Goal: Contribute content: Add original content to the website for others to see

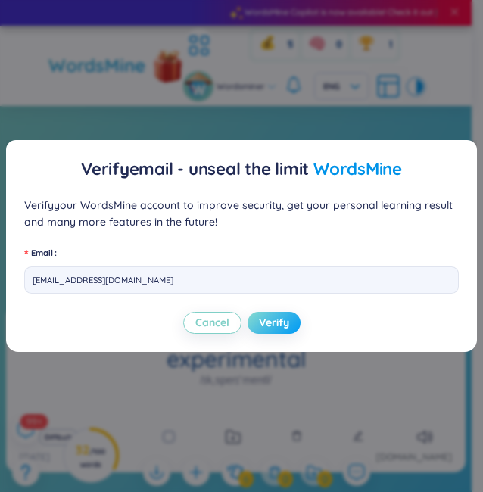
click at [259, 326] on span "Verify" at bounding box center [274, 322] width 30 height 17
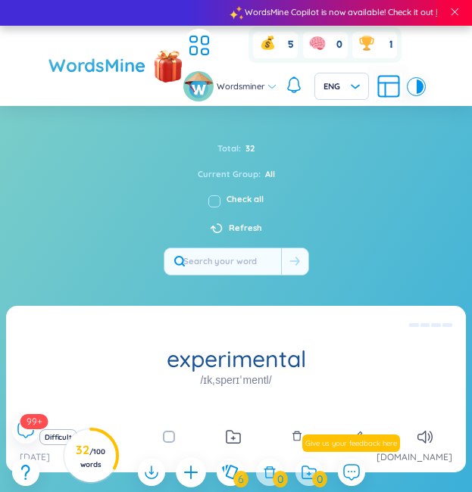
click at [179, 482] on div at bounding box center [191, 472] width 30 height 30
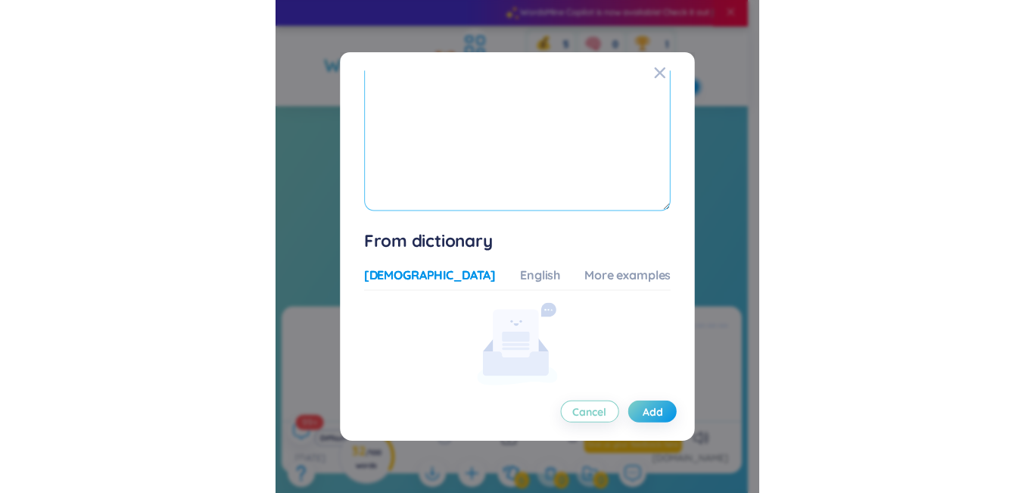
scroll to position [187, 0]
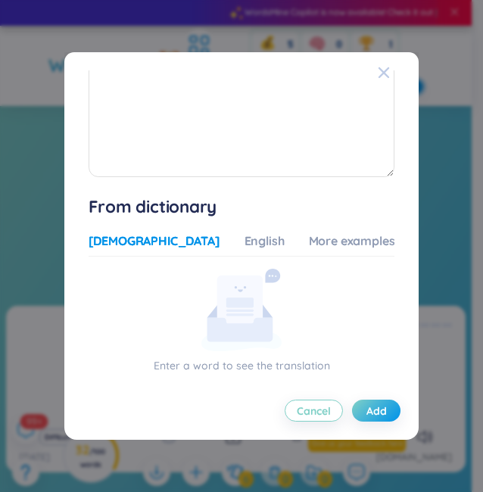
click at [378, 67] on icon "Close" at bounding box center [384, 73] width 12 height 12
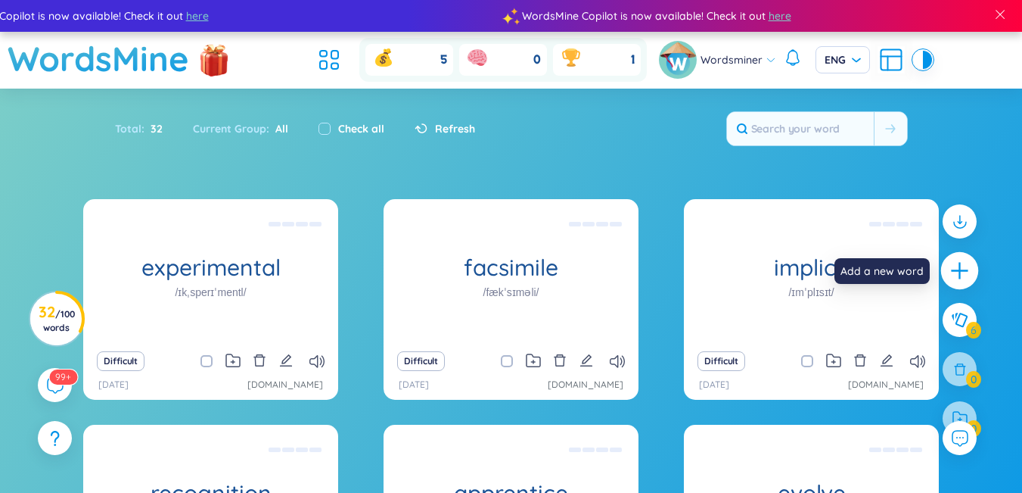
click at [482, 277] on icon "plus" at bounding box center [960, 270] width 21 height 21
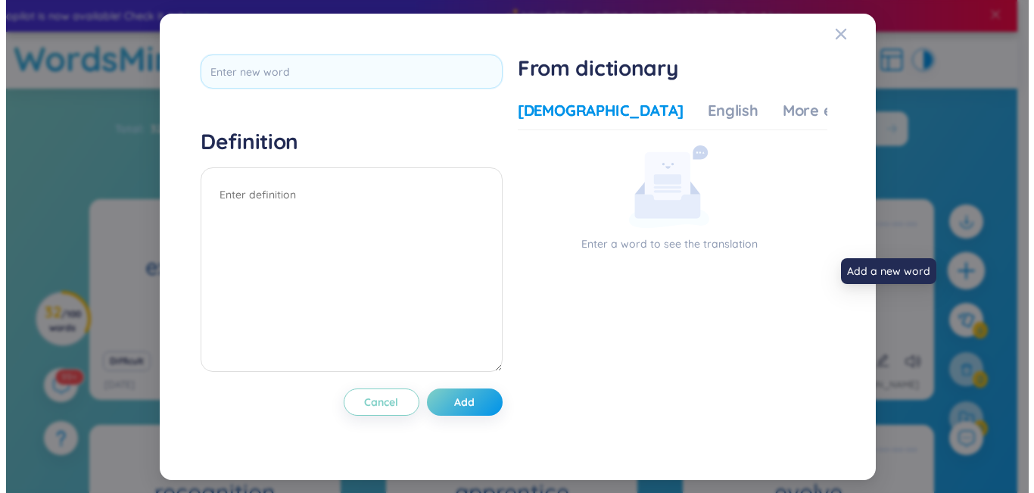
scroll to position [0, 0]
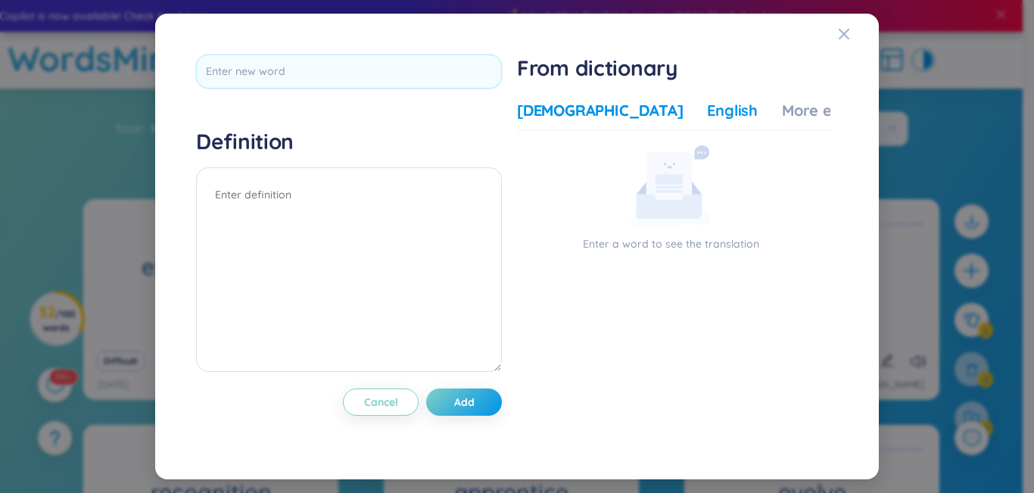
click at [482, 118] on div "English" at bounding box center [732, 110] width 51 height 21
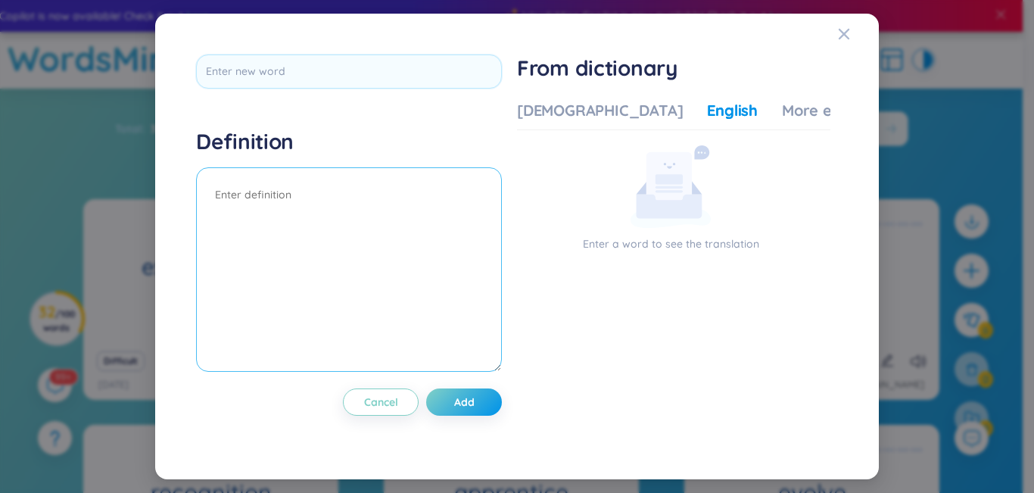
click at [372, 225] on textarea at bounding box center [349, 269] width 306 height 204
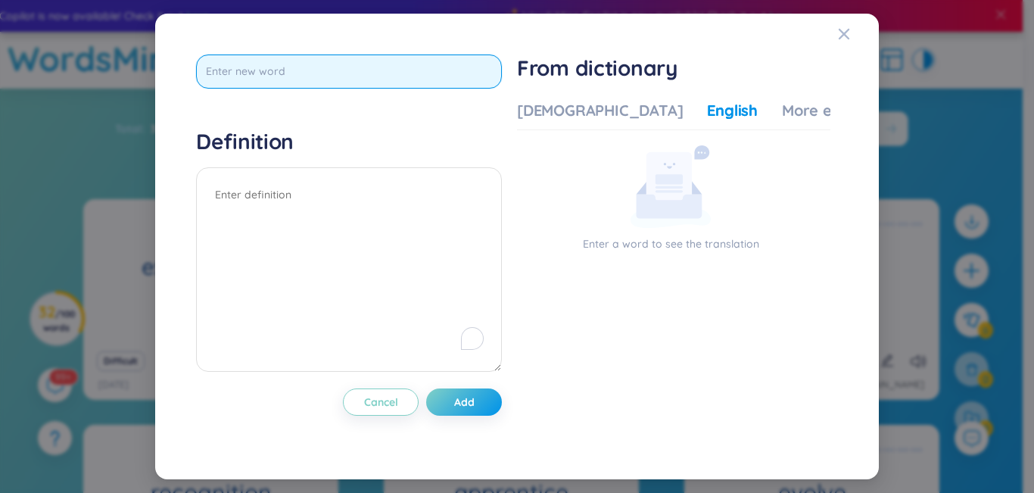
click at [417, 71] on input "text" at bounding box center [349, 71] width 306 height 34
type input "howl"
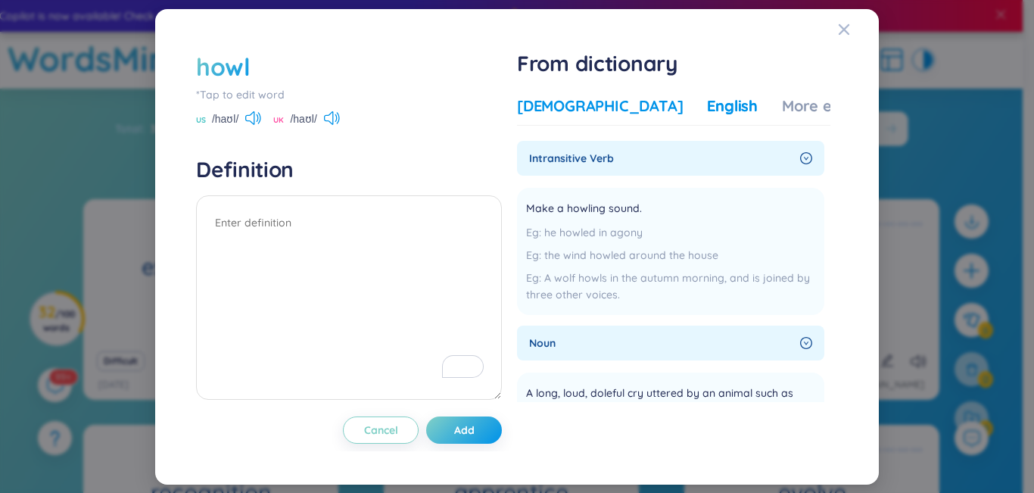
click at [482, 110] on div "[DEMOGRAPHIC_DATA]" at bounding box center [600, 105] width 166 height 21
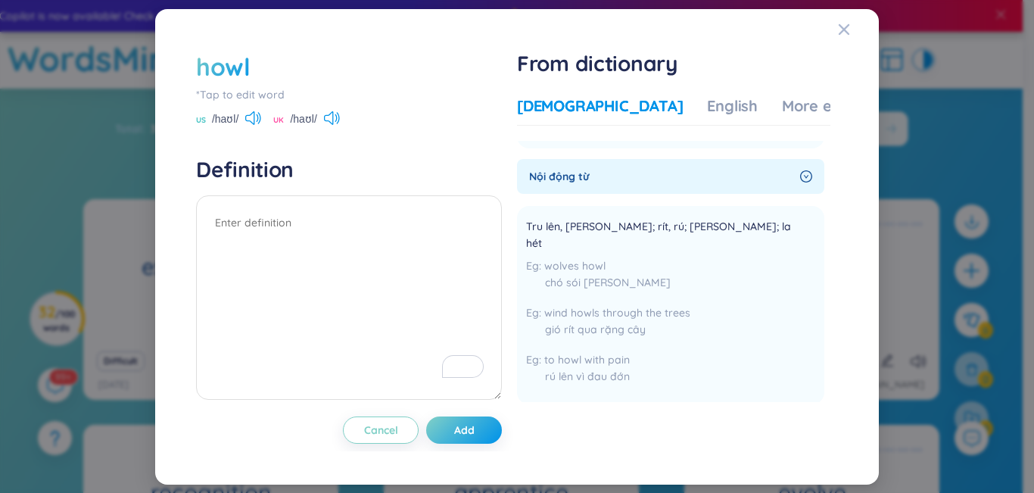
scroll to position [151, 0]
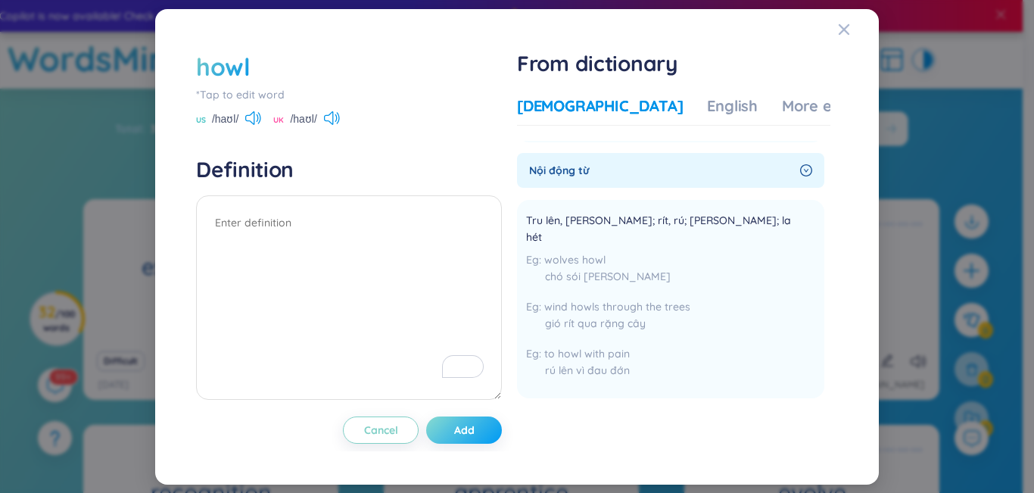
click at [480, 431] on button "Add" at bounding box center [464, 429] width 76 height 27
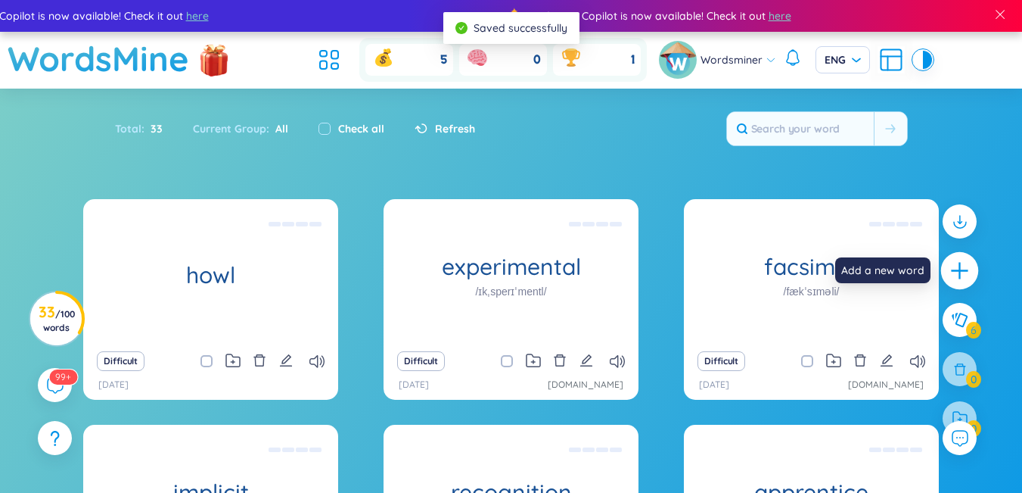
click at [482, 272] on icon "plus" at bounding box center [960, 270] width 21 height 21
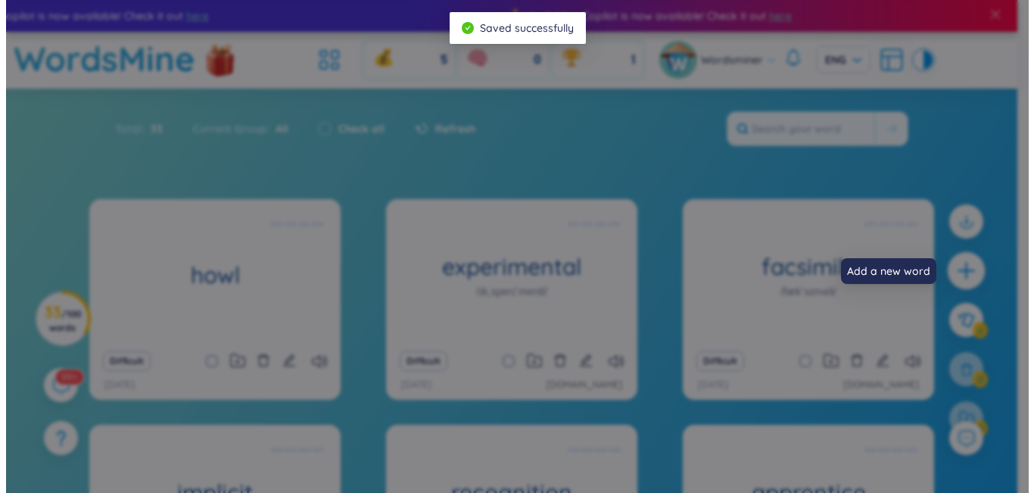
scroll to position [0, 0]
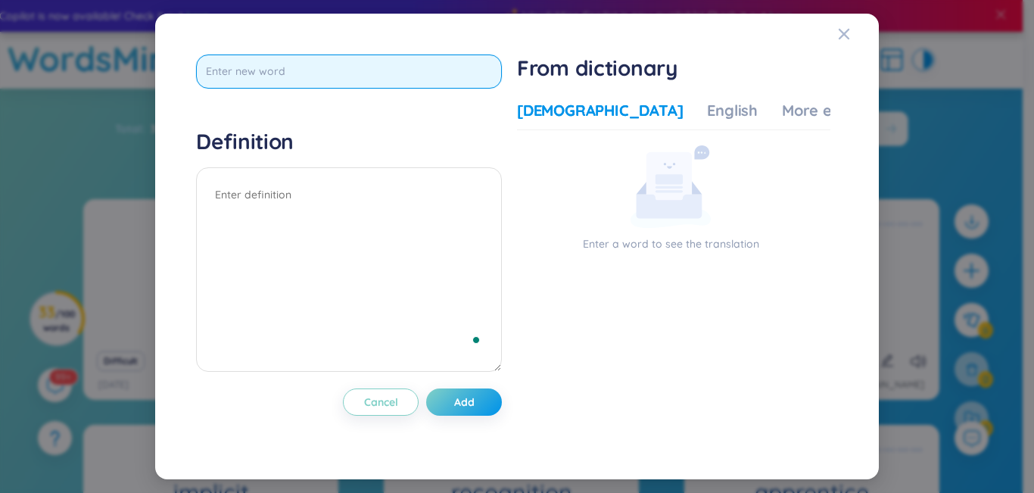
click at [416, 67] on input "text" at bounding box center [349, 71] width 306 height 34
type input "humpback whale"
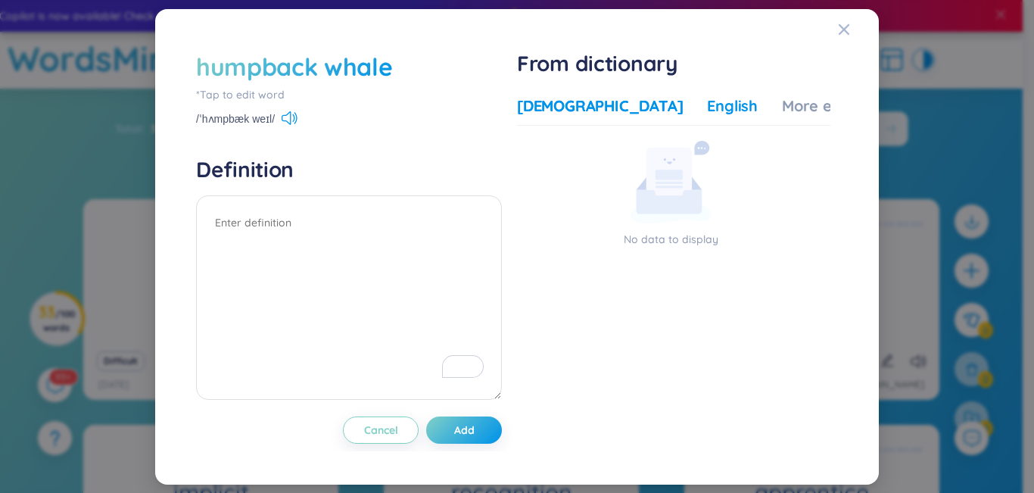
click at [482, 110] on div "English" at bounding box center [732, 105] width 51 height 21
click at [482, 106] on div "English" at bounding box center [732, 105] width 51 height 21
click at [482, 107] on div "[DEMOGRAPHIC_DATA]" at bounding box center [600, 105] width 166 height 21
click at [482, 98] on div "English" at bounding box center [732, 105] width 51 height 21
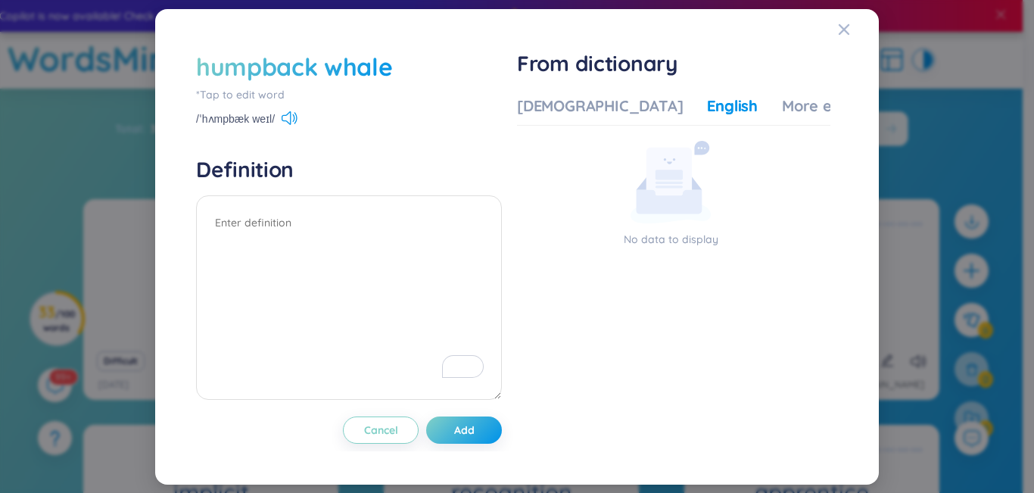
click at [326, 79] on div "humpback whale" at bounding box center [294, 66] width 197 height 33
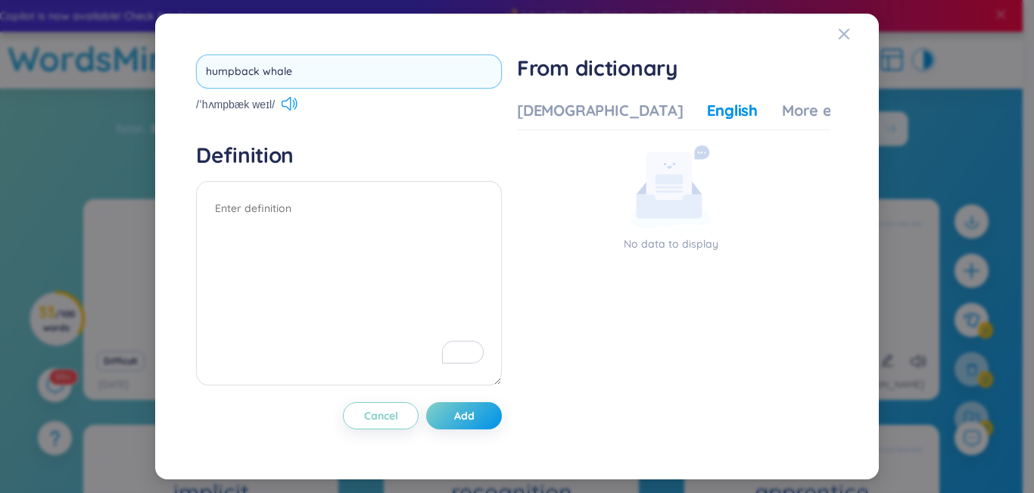
click at [275, 71] on input "humpback whale" at bounding box center [349, 71] width 306 height 34
type input "humpback"
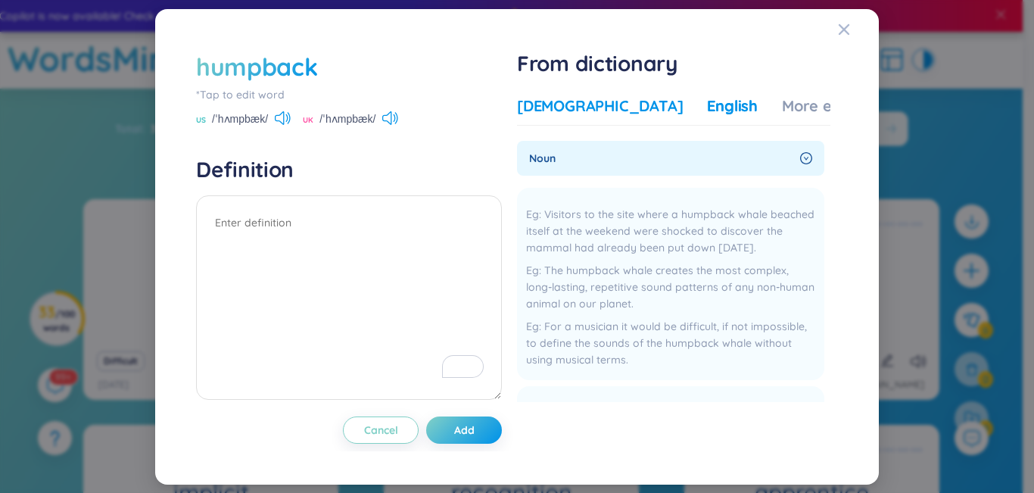
click at [482, 100] on div "[DEMOGRAPHIC_DATA]" at bounding box center [600, 105] width 166 height 21
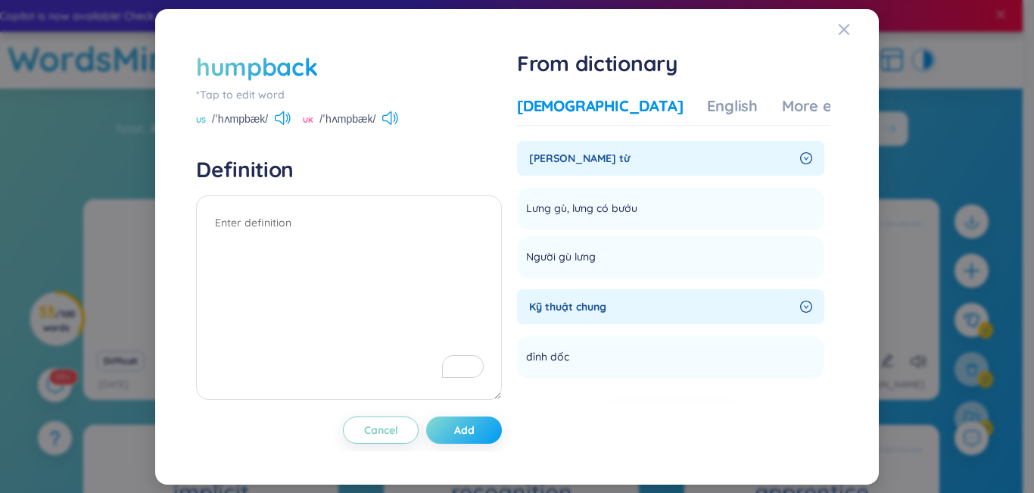
click at [456, 429] on button "Add" at bounding box center [464, 429] width 76 height 27
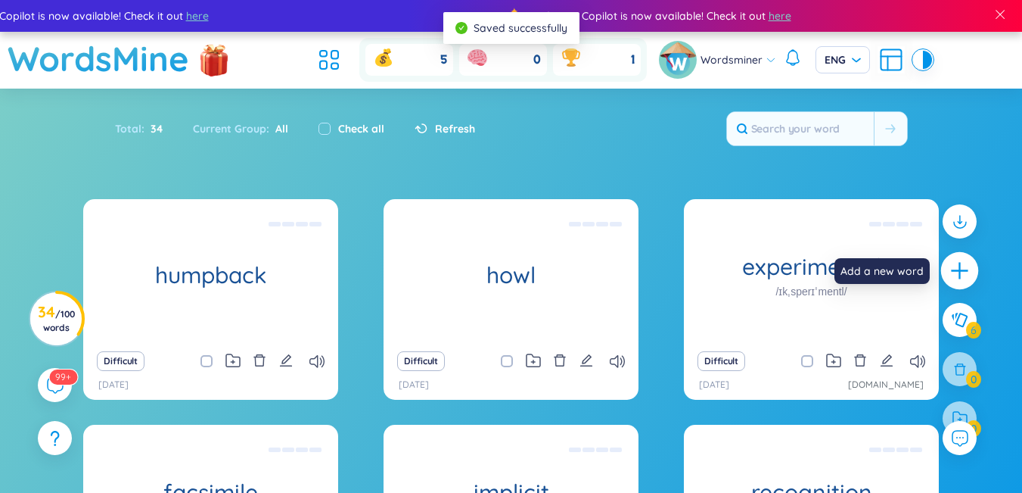
click at [482, 274] on div at bounding box center [961, 271] width 38 height 38
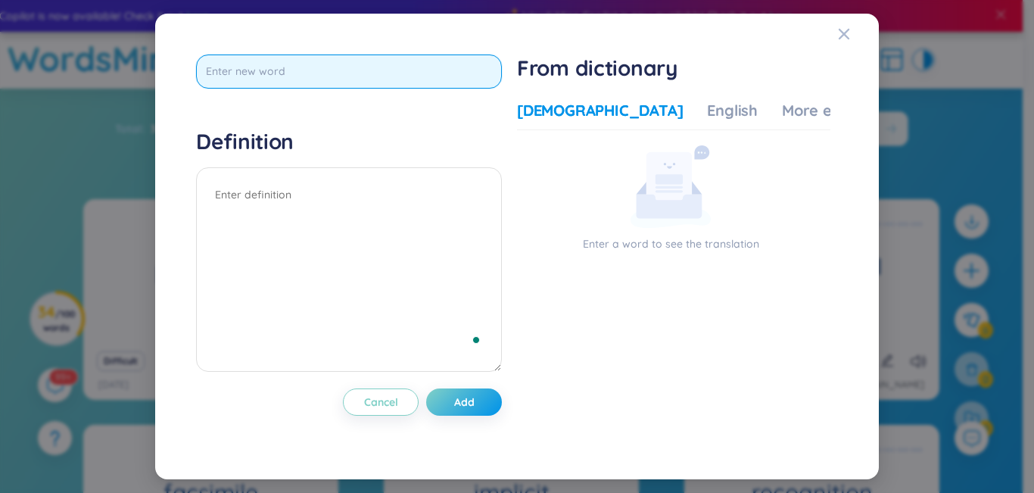
click at [270, 60] on input "text" at bounding box center [349, 71] width 306 height 34
type input "flipper"
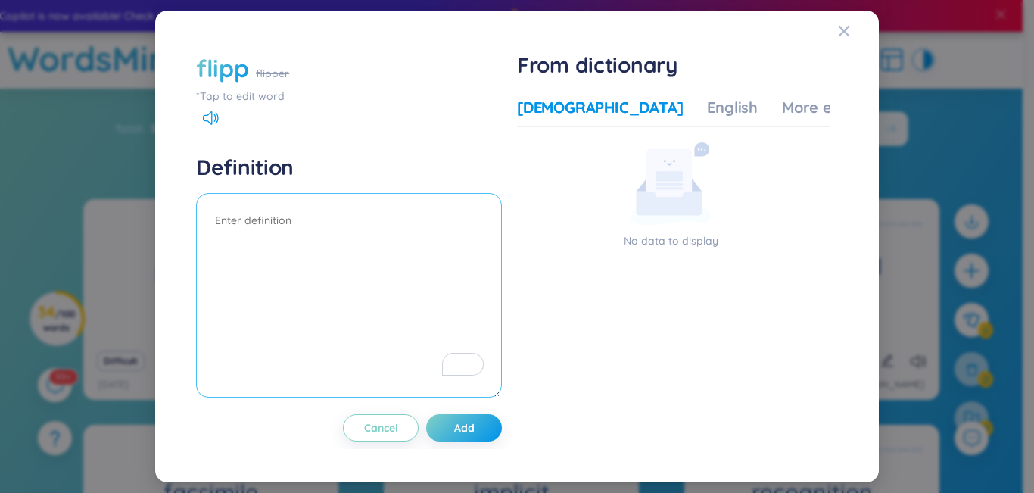
click at [287, 210] on textarea "To enrich screen reader interactions, please activate Accessibility in Grammarl…" at bounding box center [349, 295] width 306 height 204
click at [220, 71] on div "flipp" at bounding box center [222, 67] width 52 height 33
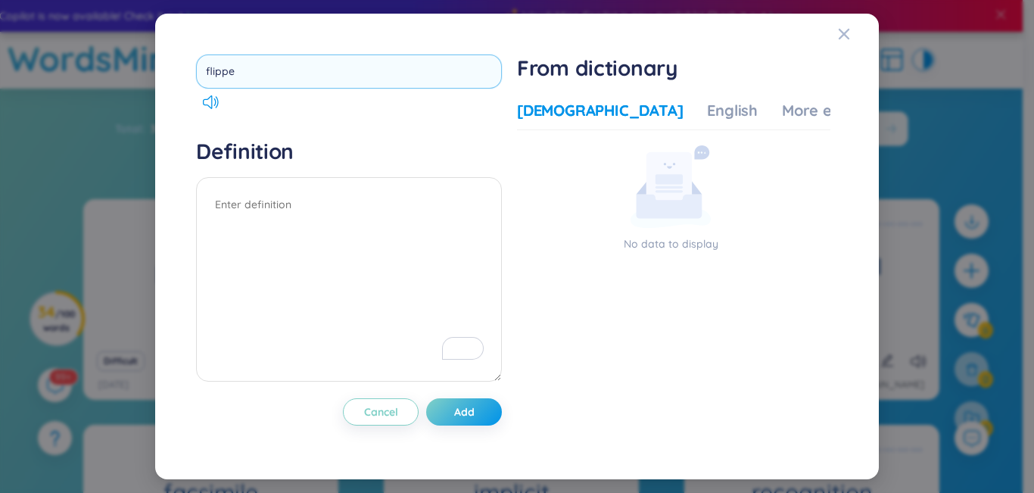
type input "flipper"
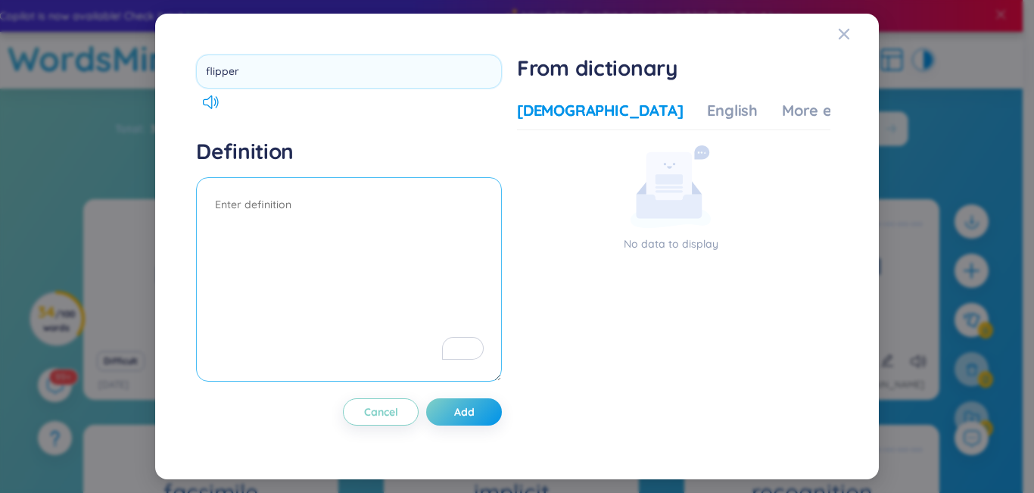
click at [245, 214] on textarea "To enrich screen reader interactions, please activate Accessibility in Grammarl…" at bounding box center [349, 279] width 306 height 204
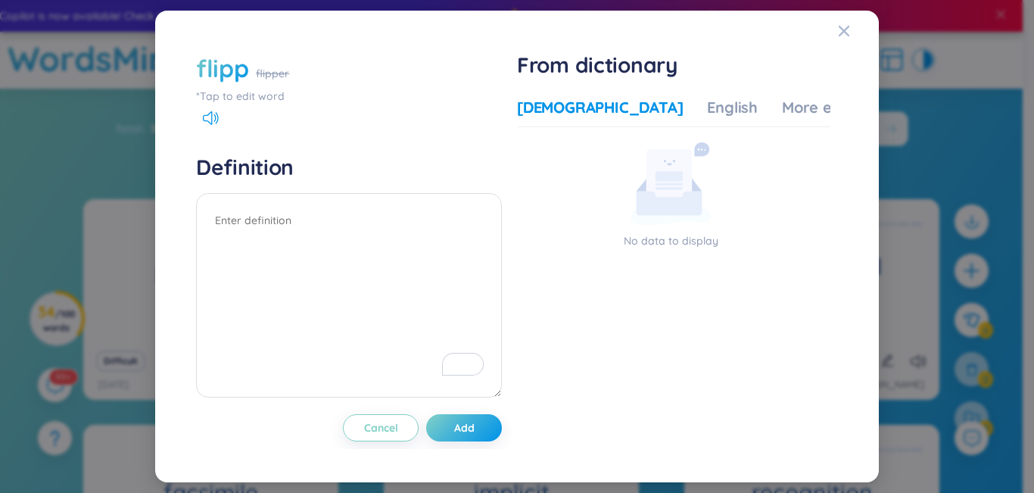
click at [235, 73] on div "flipp" at bounding box center [222, 67] width 52 height 33
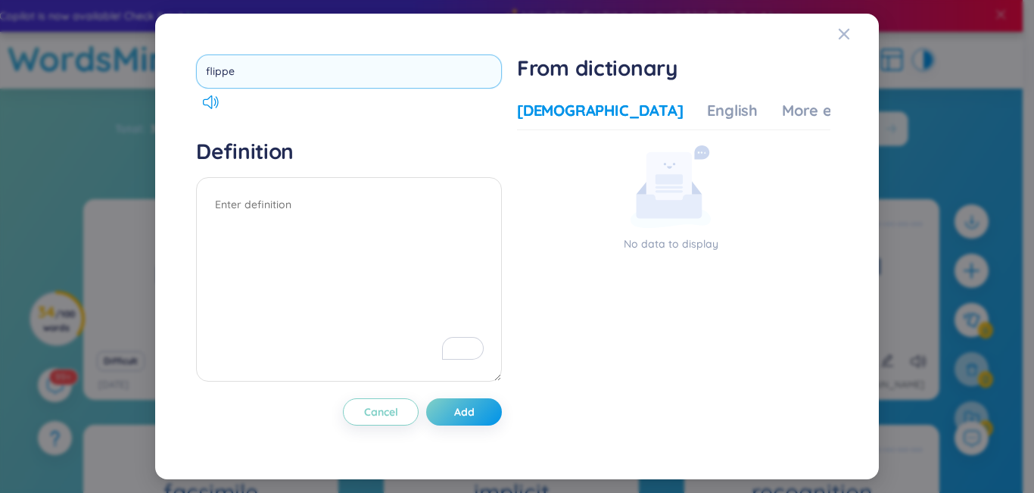
type input "flipper"
click at [255, 74] on input "flipper" at bounding box center [349, 71] width 306 height 34
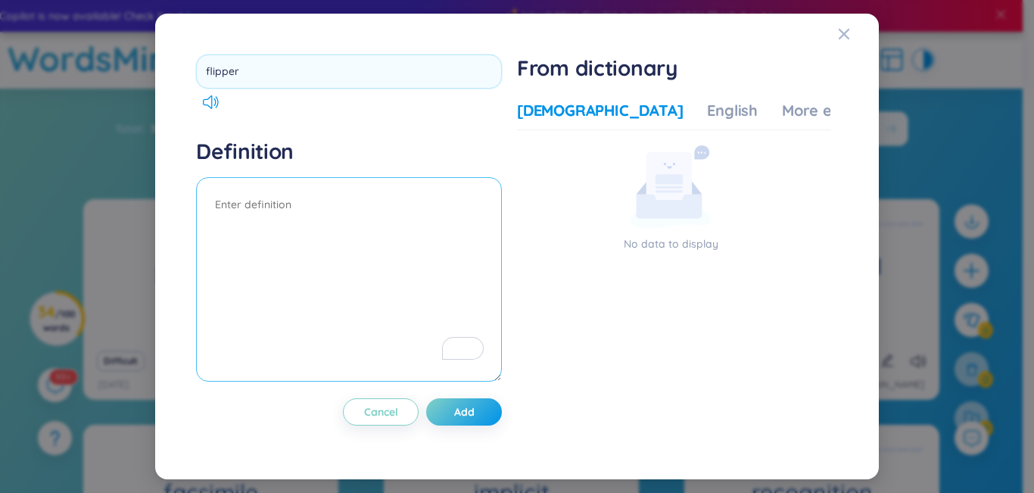
click at [247, 207] on textarea "To enrich screen reader interactions, please activate Accessibility in Grammarl…" at bounding box center [349, 279] width 306 height 204
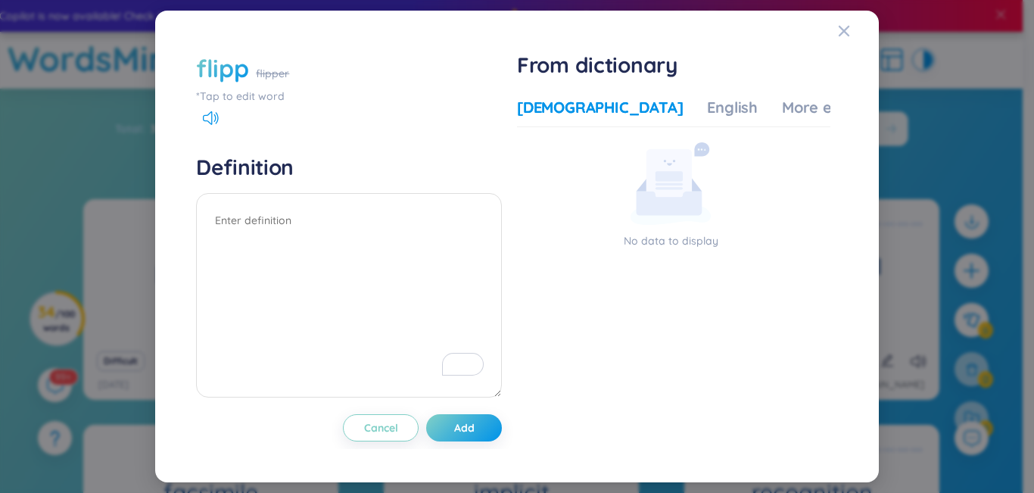
click at [229, 90] on div "*Tap to edit word" at bounding box center [349, 96] width 306 height 17
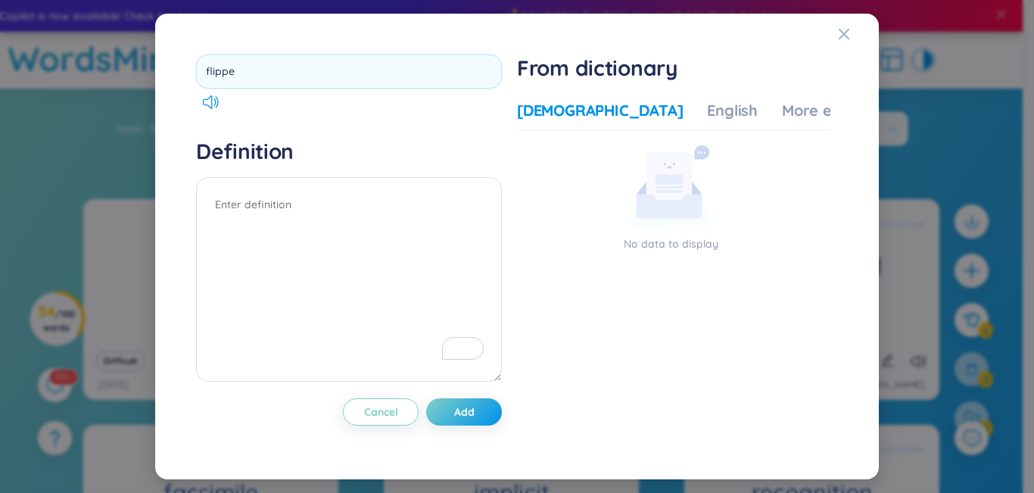
type input "flipper"
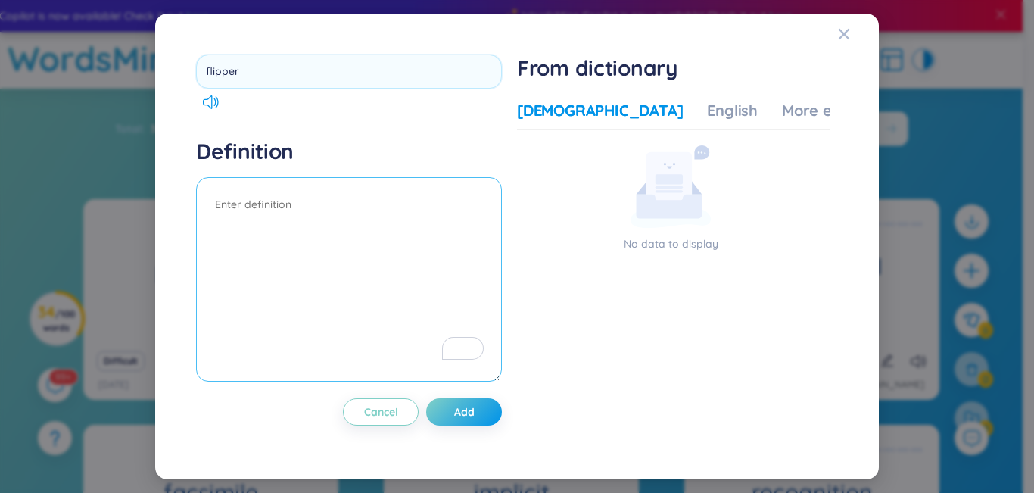
click at [284, 220] on textarea "To enrich screen reader interactions, please activate Accessibility in Grammarl…" at bounding box center [349, 279] width 306 height 204
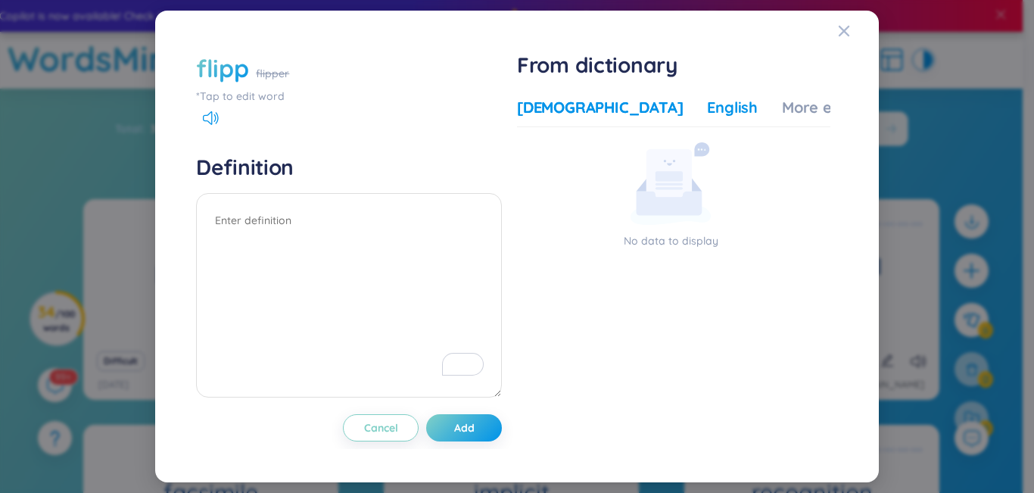
click at [482, 108] on div "English" at bounding box center [732, 107] width 51 height 21
click at [482, 101] on div "More examples" at bounding box center [837, 107] width 110 height 21
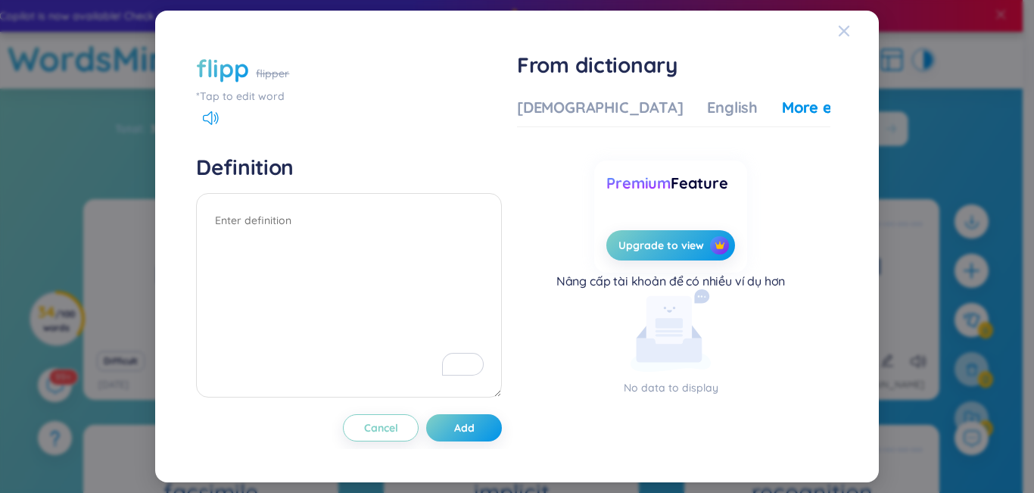
click at [482, 33] on icon "Close" at bounding box center [844, 31] width 12 height 12
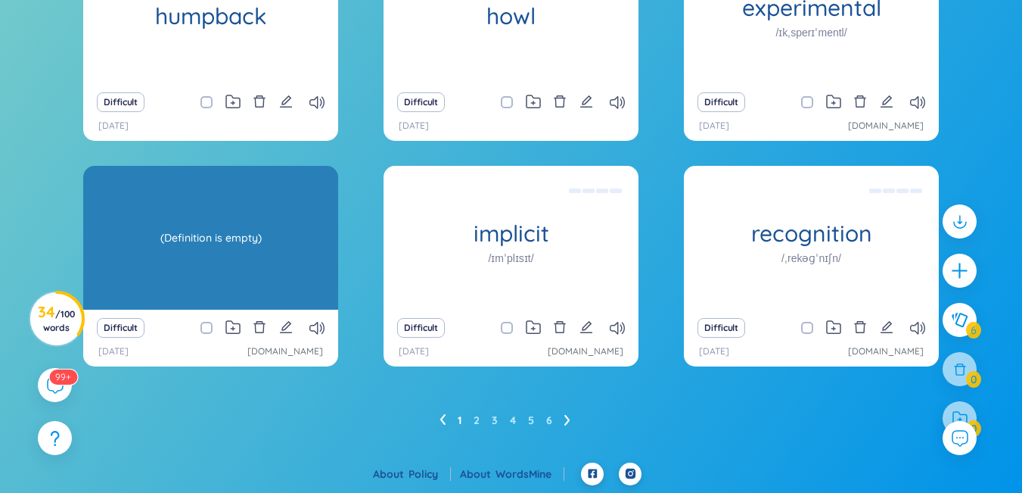
scroll to position [107, 0]
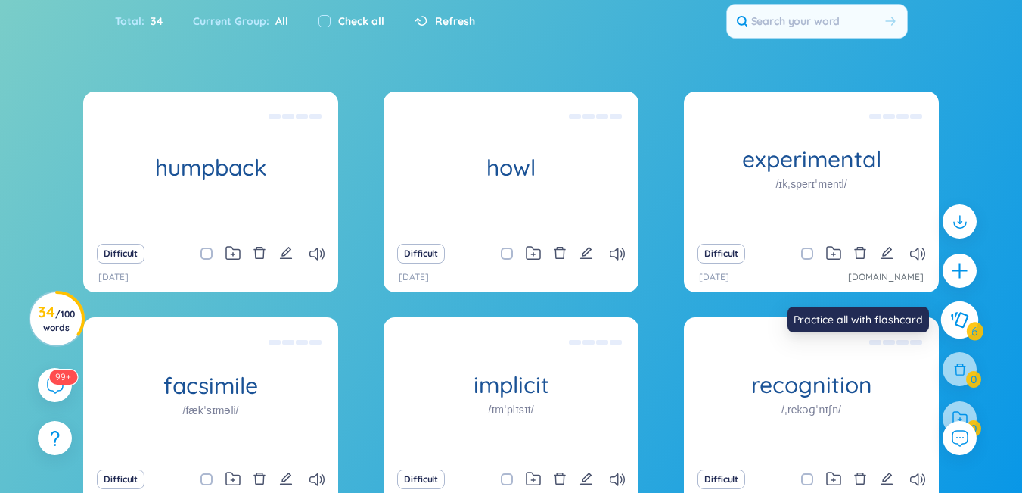
click at [482, 328] on button at bounding box center [961, 320] width 38 height 38
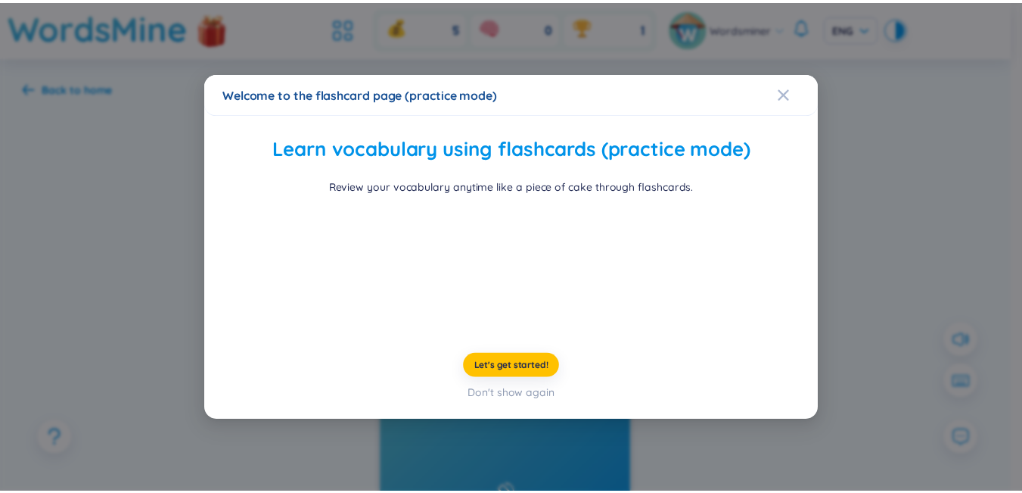
scroll to position [51, 0]
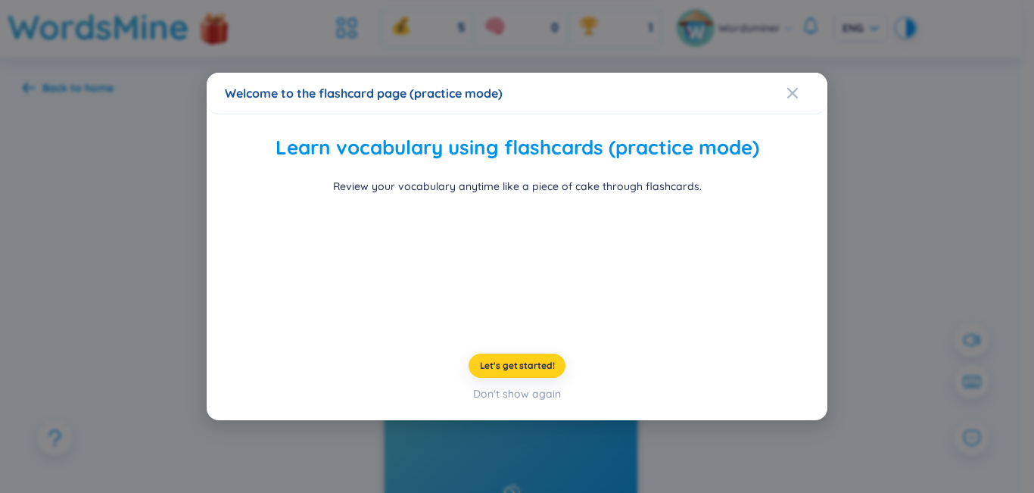
click at [482, 372] on span "Let's get started!" at bounding box center [517, 365] width 75 height 12
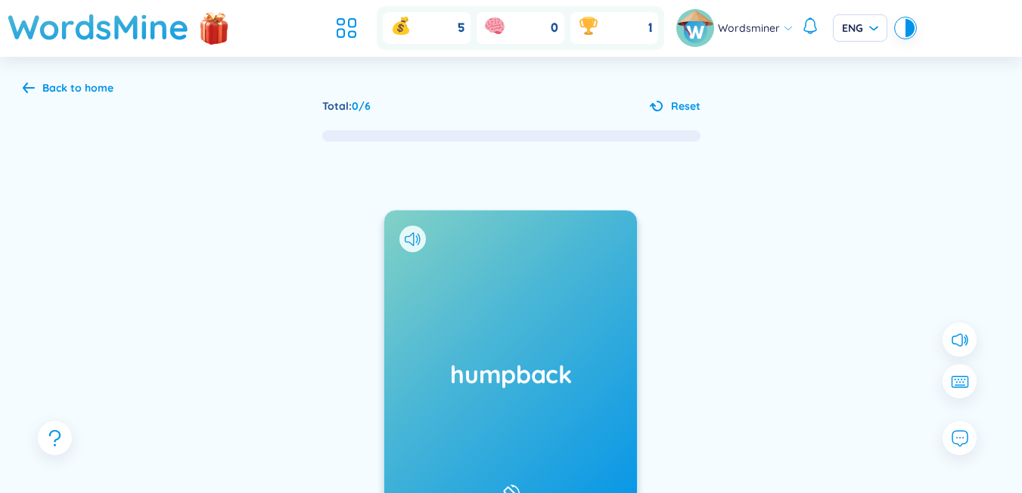
click at [482, 397] on div "humpback Added at [DATE]" at bounding box center [510, 376] width 253 height 333
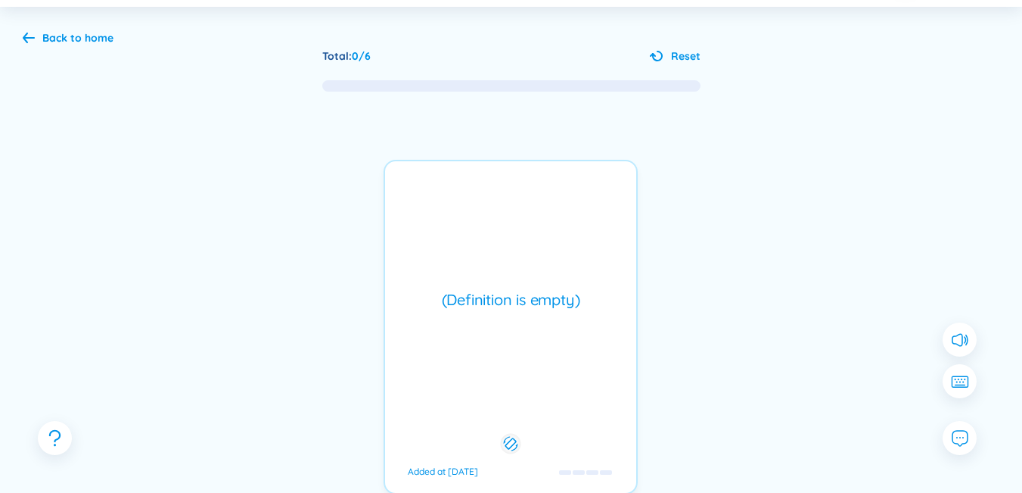
scroll to position [76, 0]
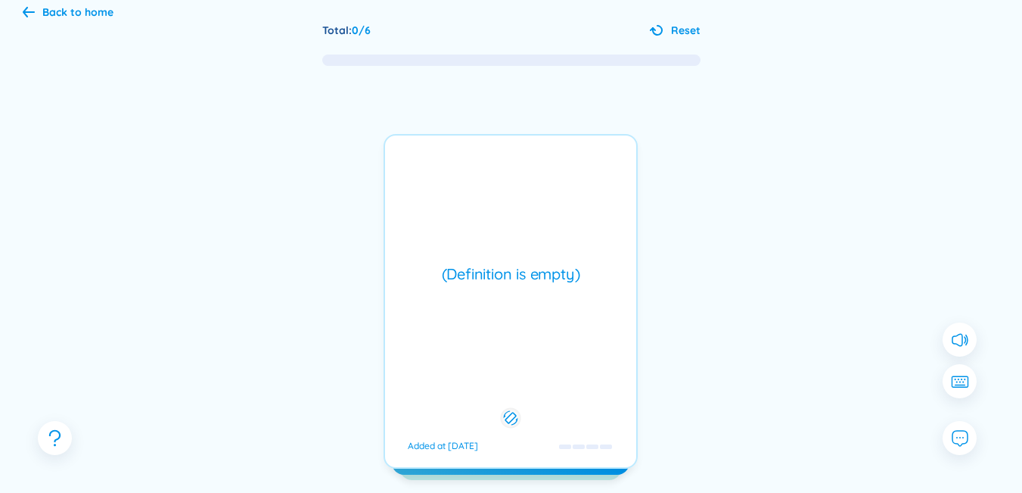
click at [84, 9] on div "Back to home" at bounding box center [77, 12] width 71 height 17
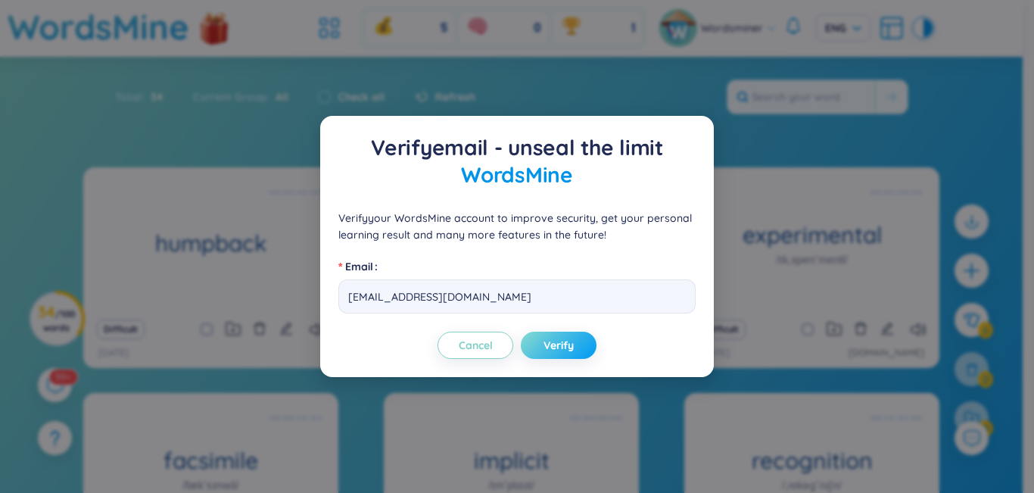
click at [482, 344] on span "Verify" at bounding box center [558, 345] width 30 height 15
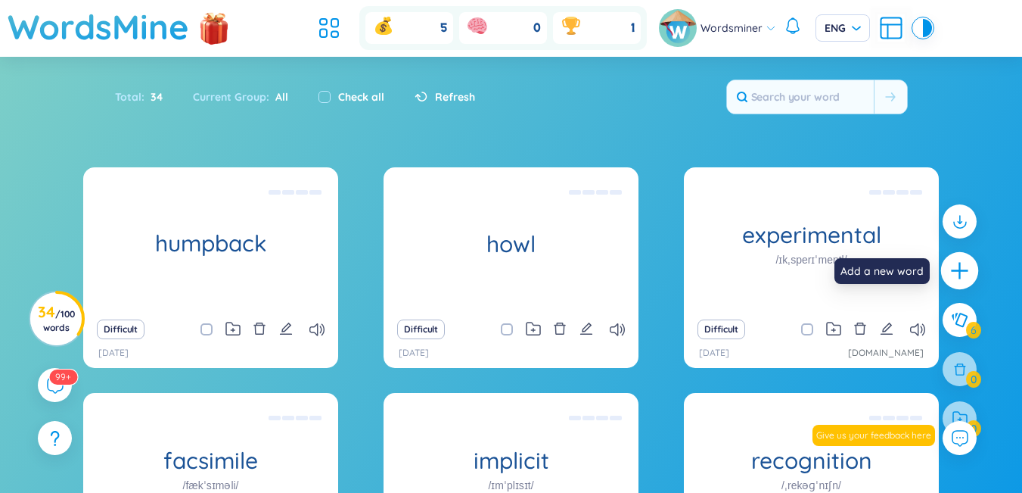
click at [482, 258] on div at bounding box center [961, 271] width 38 height 38
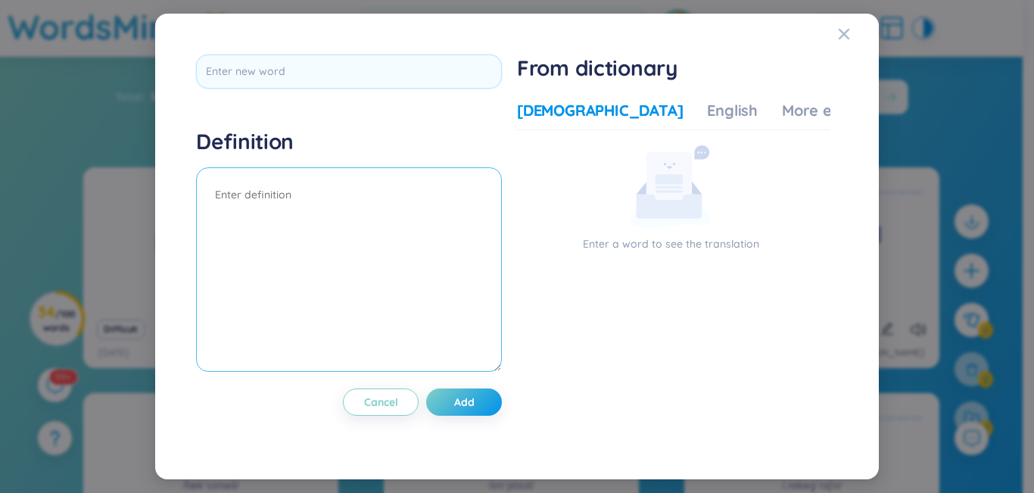
click at [344, 213] on textarea at bounding box center [349, 269] width 306 height 204
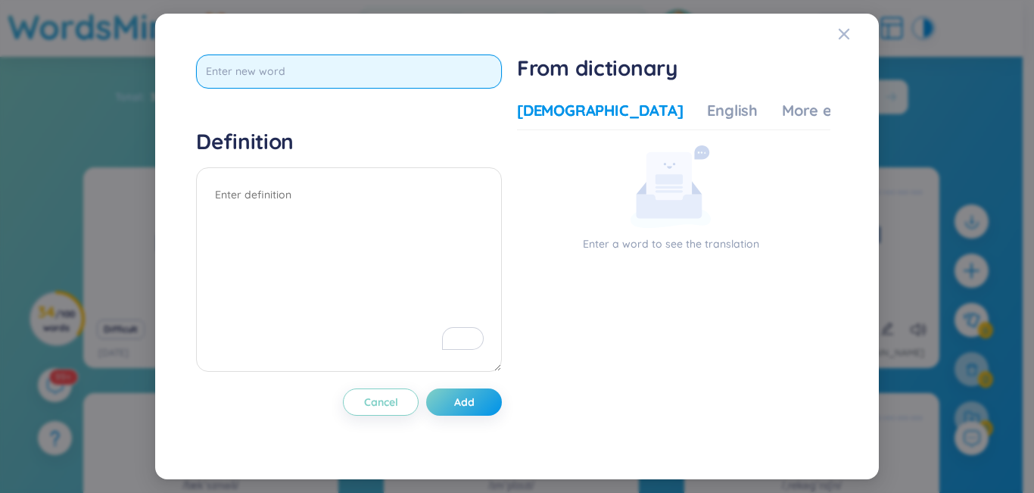
click at [409, 70] on input "text" at bounding box center [349, 71] width 306 height 34
type input "flipper"
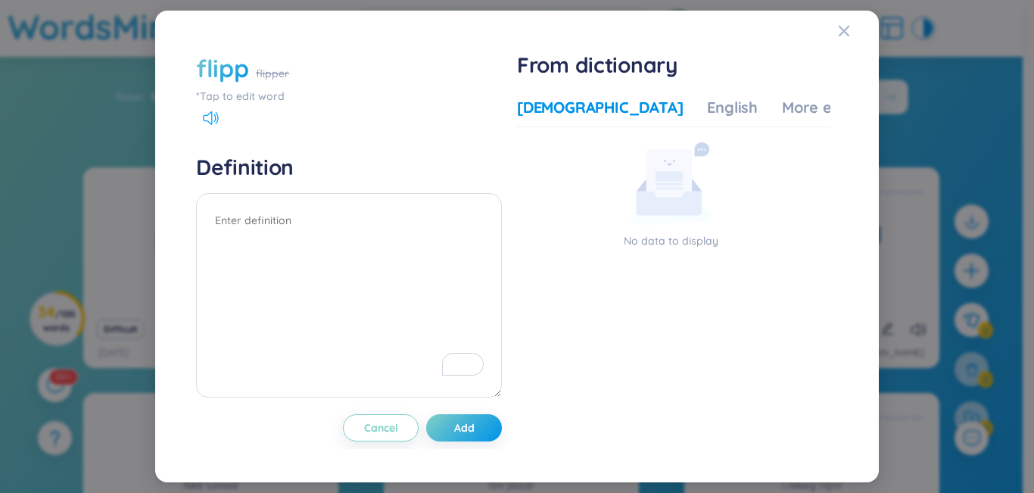
click at [210, 111] on icon at bounding box center [211, 118] width 16 height 14
click at [238, 79] on div "flipp" at bounding box center [222, 67] width 52 height 33
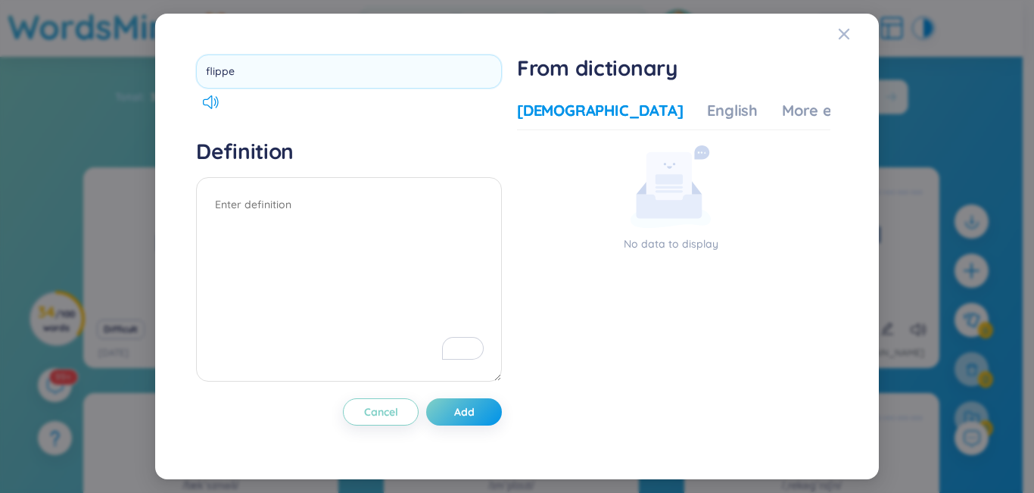
type input "flipper"
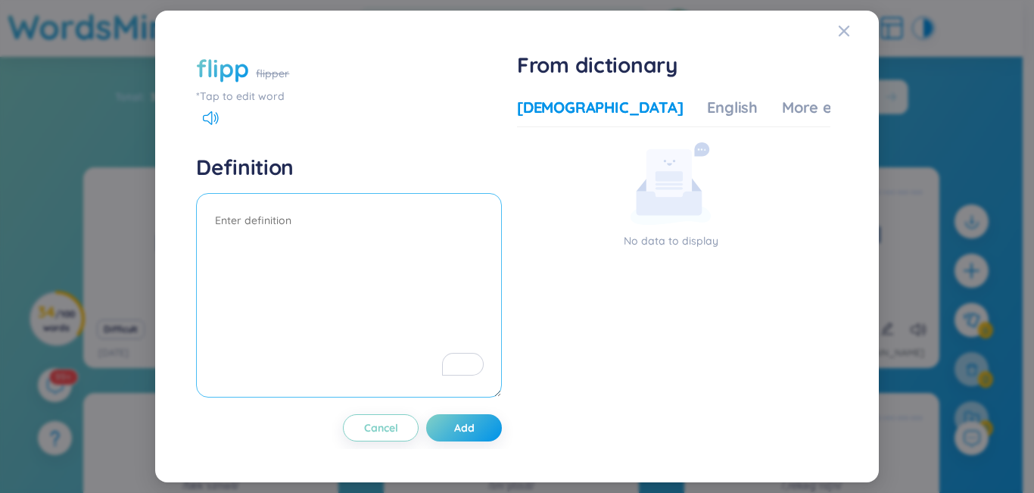
click at [262, 192] on div "Definition" at bounding box center [349, 278] width 306 height 248
click at [482, 36] on icon "Close" at bounding box center [844, 31] width 11 height 11
